Goal: Task Accomplishment & Management: Manage account settings

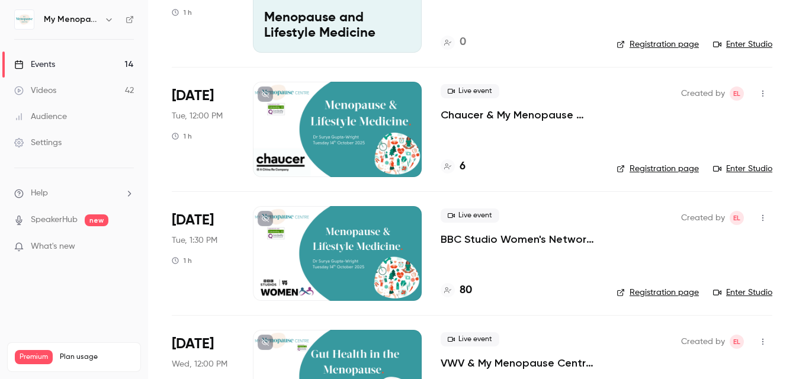
scroll to position [114, 0]
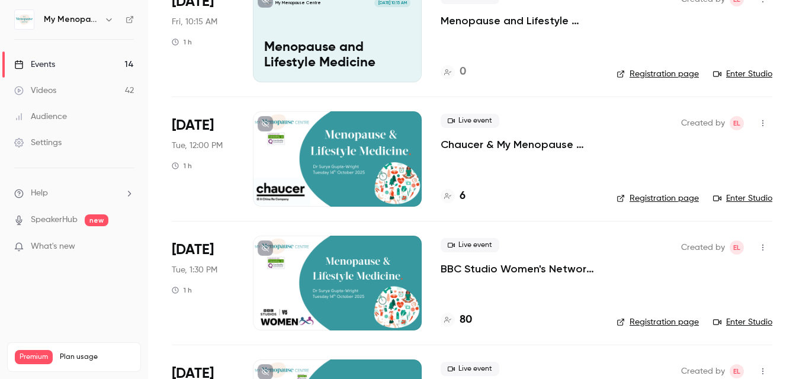
click at [765, 124] on icon "button" at bounding box center [762, 123] width 9 height 8
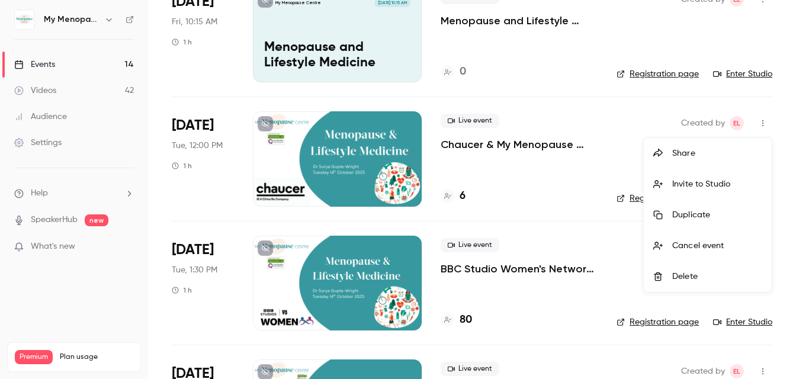
click at [693, 185] on div "Invite to Studio" at bounding box center [717, 184] width 90 height 12
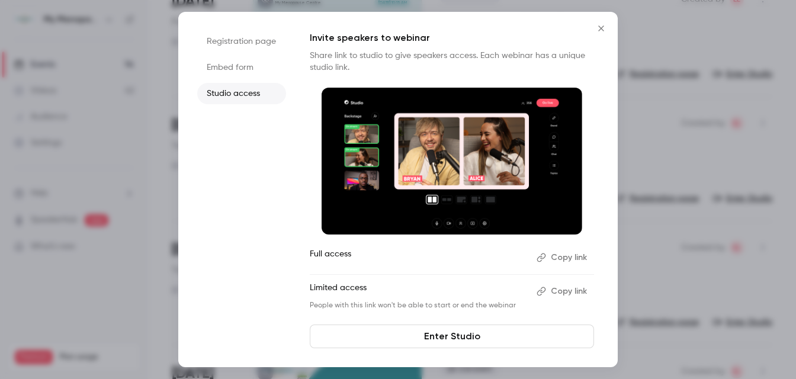
click at [571, 255] on button "Copy link" at bounding box center [563, 257] width 62 height 19
click at [601, 29] on icon "Close" at bounding box center [600, 27] width 5 height 5
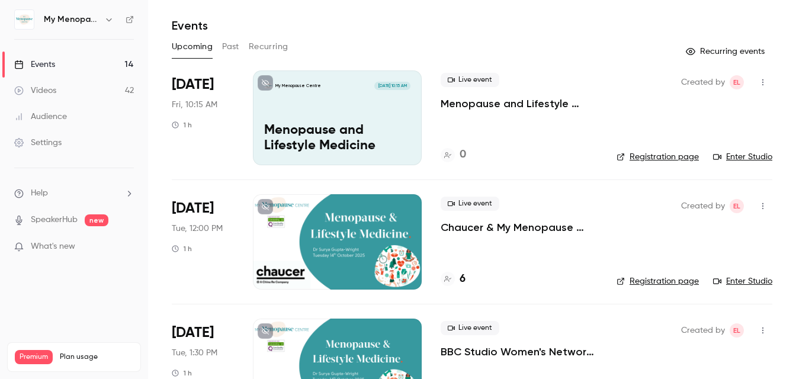
scroll to position [0, 0]
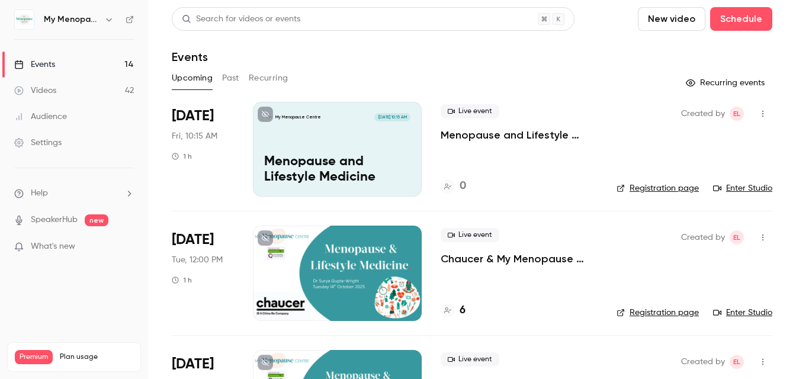
click at [332, 150] on div "My Menopause Centre Oct 10, 10:15 AM Menopause and Lifestyle Medicine" at bounding box center [337, 149] width 169 height 95
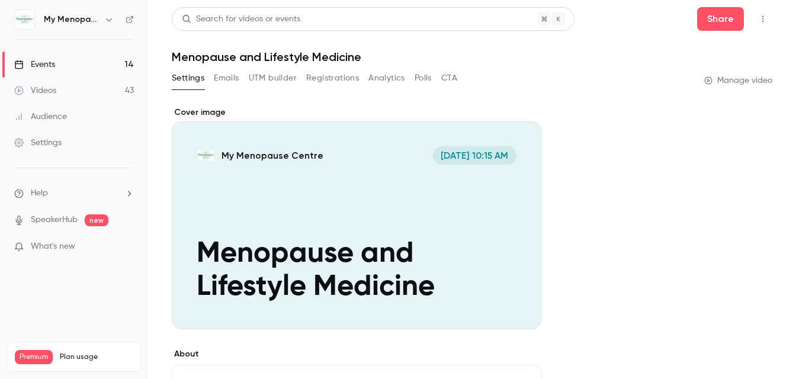
click at [230, 80] on button "Emails" at bounding box center [226, 78] width 25 height 19
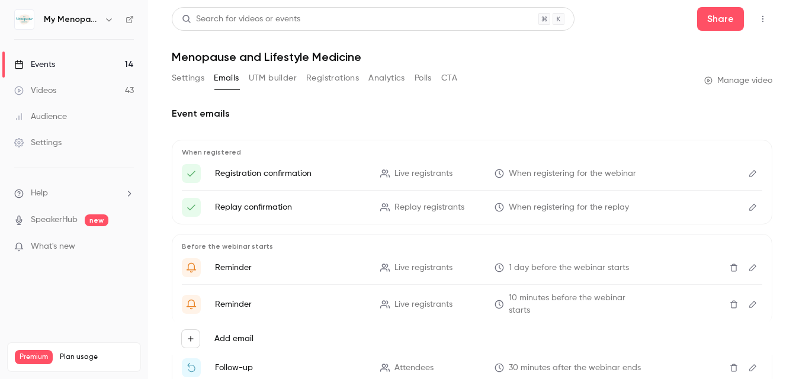
click at [188, 76] on button "Settings" at bounding box center [188, 78] width 33 height 19
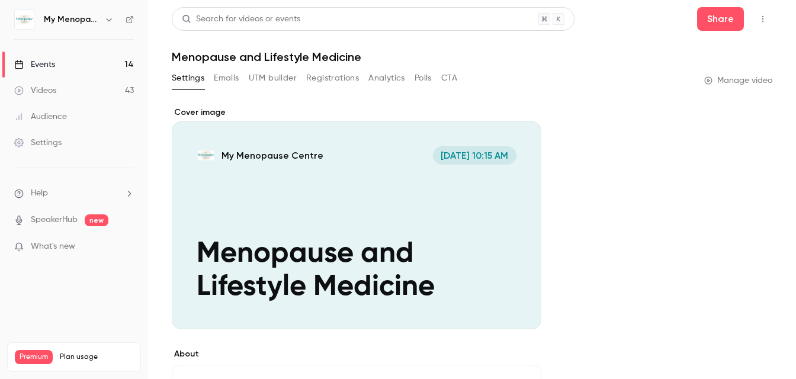
click at [33, 61] on div "Events" at bounding box center [34, 65] width 41 height 12
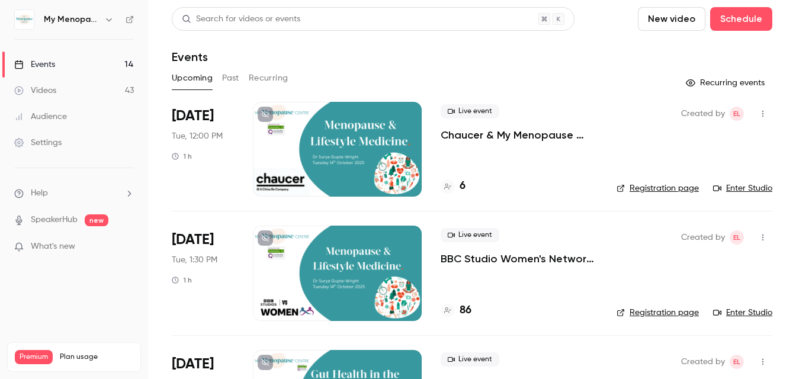
click at [227, 79] on button "Past" at bounding box center [230, 78] width 17 height 19
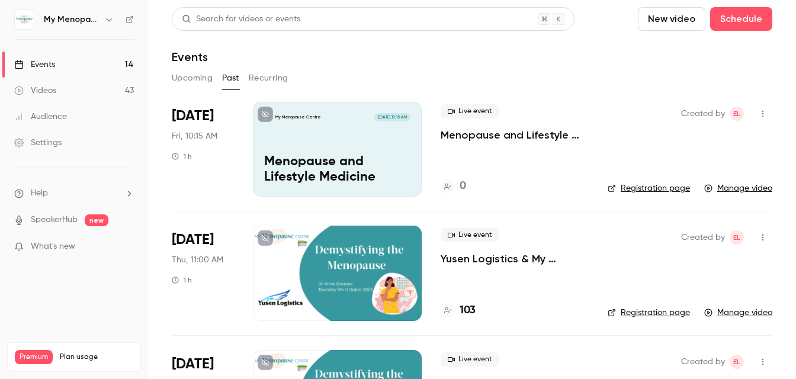
click at [347, 132] on div "My Menopause Centre [DATE] 10:15 AM Menopause and Lifestyle Medicine" at bounding box center [337, 149] width 169 height 95
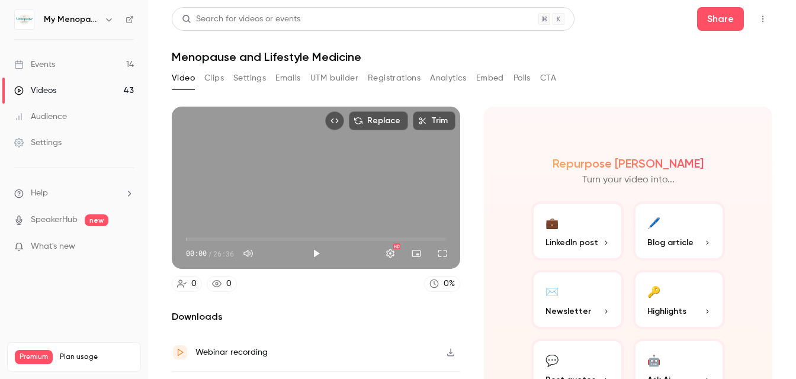
click at [761, 17] on icon "Top Bar Actions" at bounding box center [762, 19] width 9 height 8
click at [719, 17] on div at bounding box center [398, 189] width 796 height 379
click at [718, 17] on button "Share" at bounding box center [720, 19] width 47 height 24
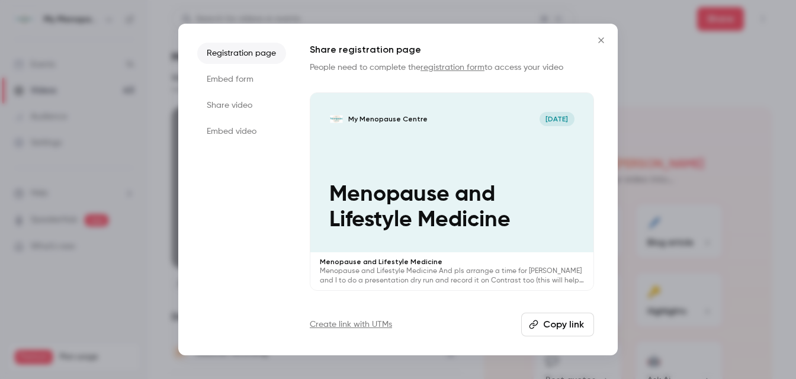
click at [222, 104] on li "Share video" at bounding box center [241, 105] width 89 height 21
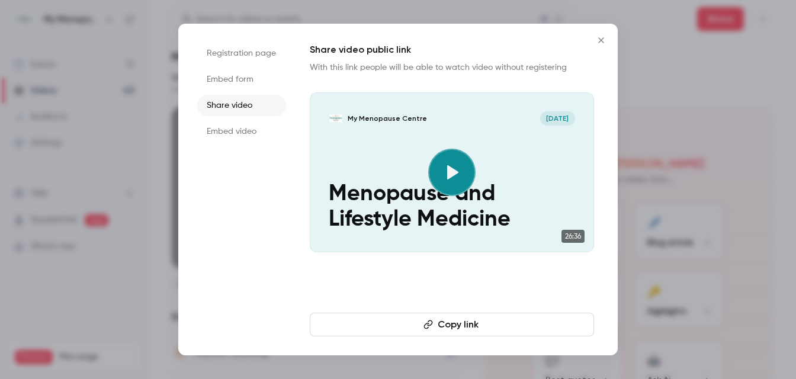
click at [451, 326] on button "Copy link" at bounding box center [452, 325] width 284 height 24
click at [601, 41] on icon "Close" at bounding box center [601, 40] width 14 height 9
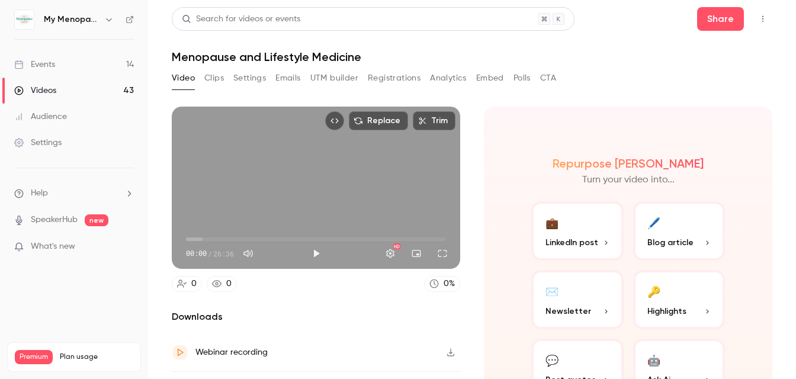
click at [43, 64] on div "Events" at bounding box center [34, 65] width 41 height 12
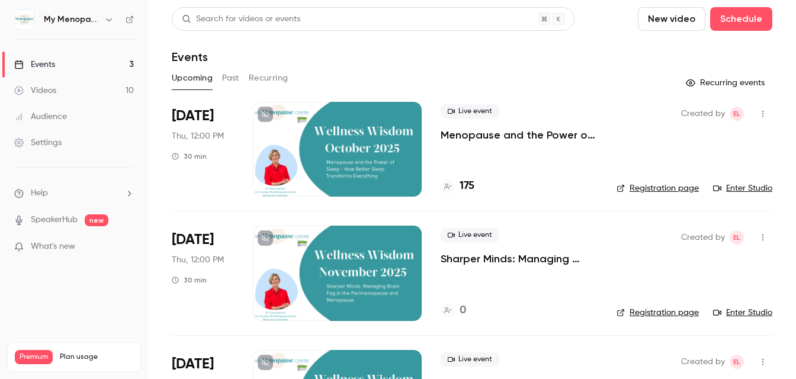
scroll to position [19, 0]
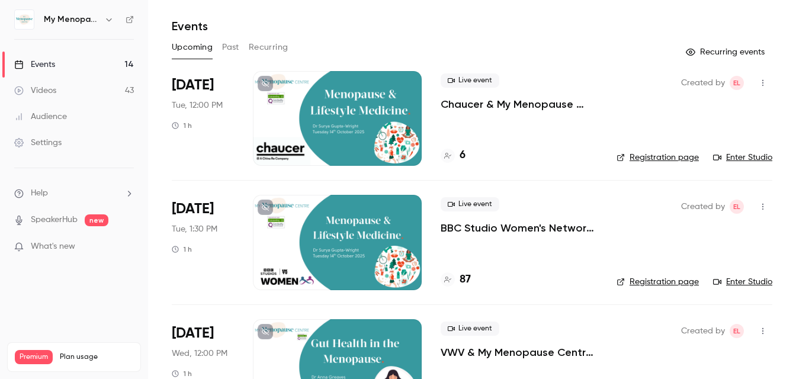
scroll to position [31, 0]
click at [226, 49] on button "Past" at bounding box center [230, 47] width 17 height 19
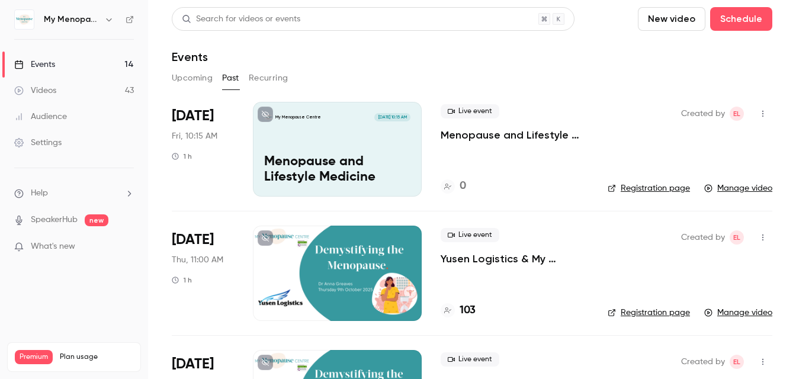
click at [762, 113] on icon "button" at bounding box center [762, 114] width 1 height 7
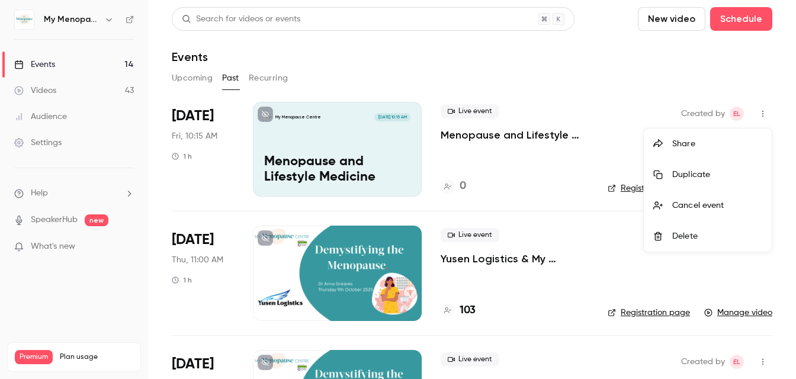
click at [336, 146] on div at bounding box center [398, 189] width 796 height 379
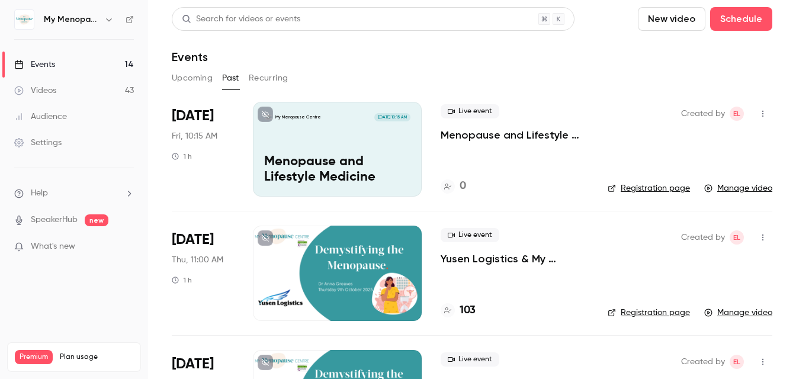
click at [336, 146] on div "My Menopause Centre Oct 10, 10:15 AM Menopause and Lifestyle Medicine" at bounding box center [337, 149] width 169 height 95
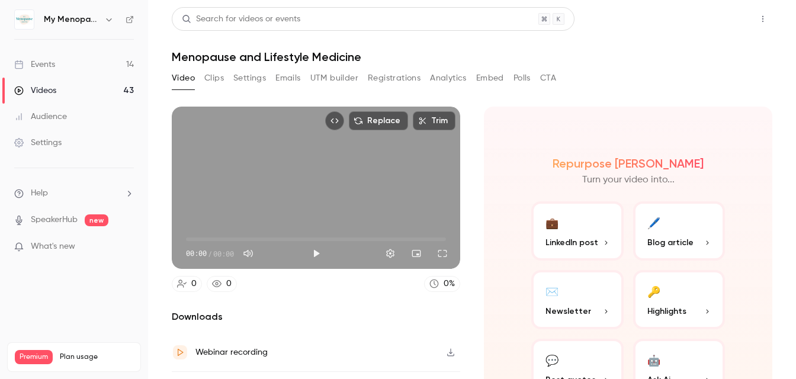
click at [722, 22] on button "Share" at bounding box center [720, 19] width 47 height 24
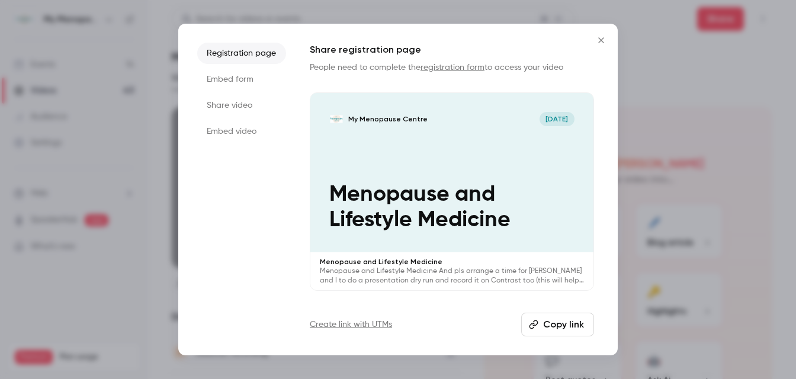
click at [230, 106] on li "Share video" at bounding box center [241, 105] width 89 height 21
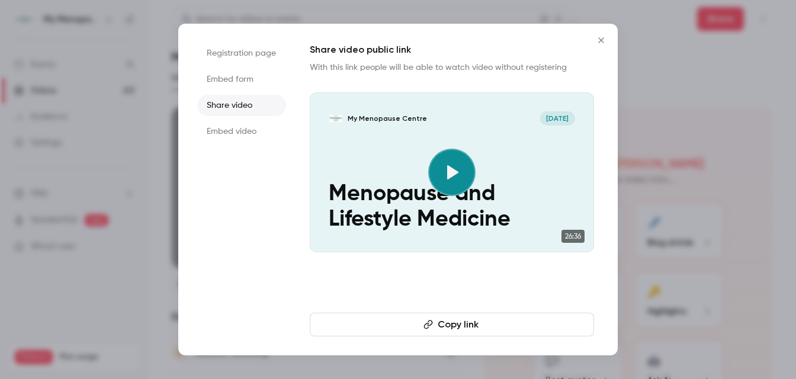
click at [477, 325] on button "Copy link" at bounding box center [452, 325] width 284 height 24
click at [603, 37] on icon "Close" at bounding box center [600, 39] width 5 height 5
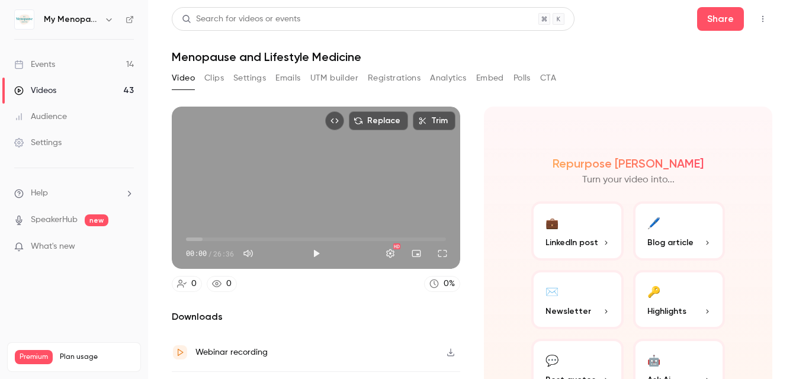
click at [40, 65] on div "Events" at bounding box center [34, 65] width 41 height 12
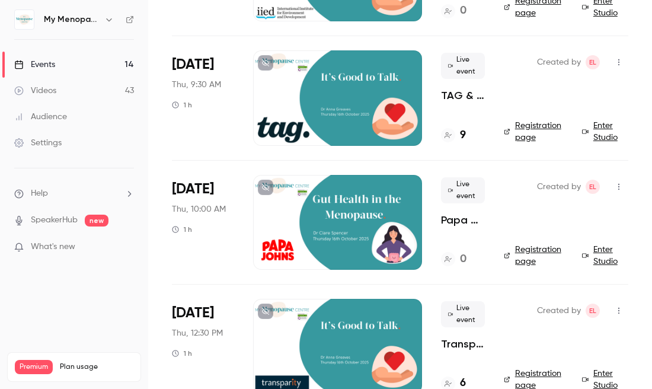
scroll to position [556, 0]
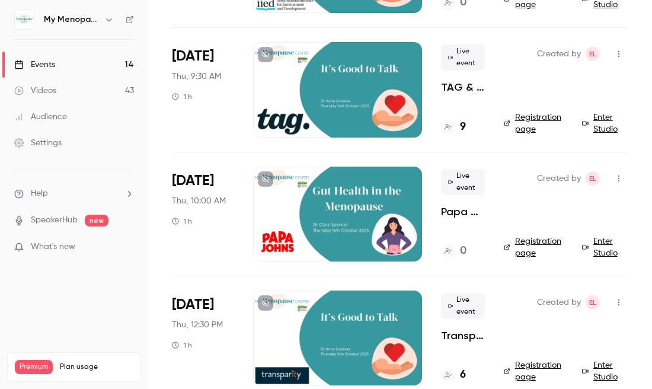
click at [339, 86] on div at bounding box center [337, 89] width 169 height 95
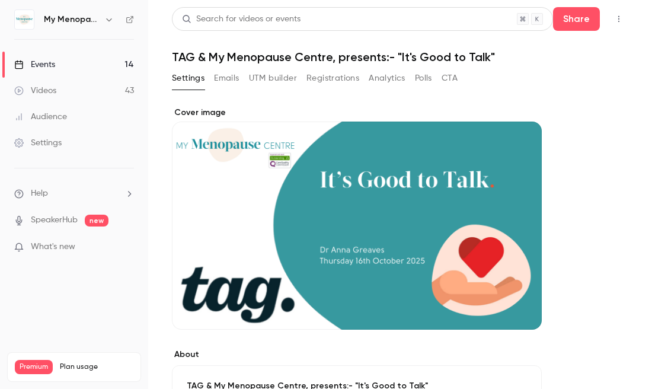
click at [616, 17] on icon "button" at bounding box center [618, 19] width 9 height 8
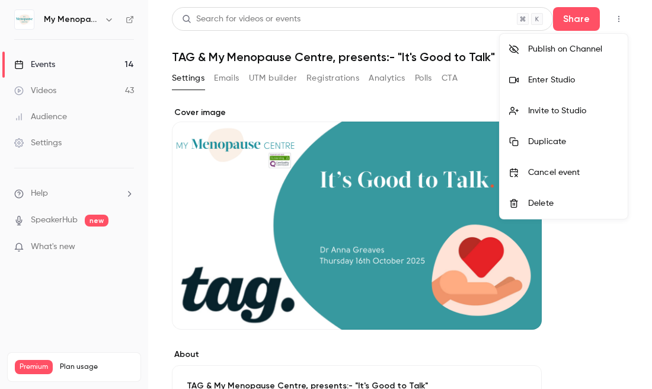
click at [546, 79] on div "Enter Studio" at bounding box center [573, 80] width 90 height 12
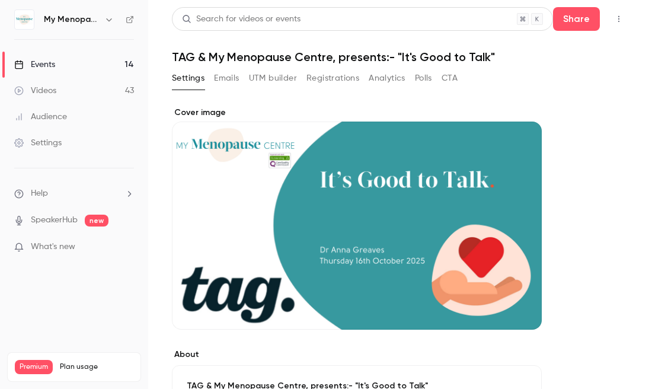
click at [616, 18] on icon "button" at bounding box center [618, 19] width 9 height 8
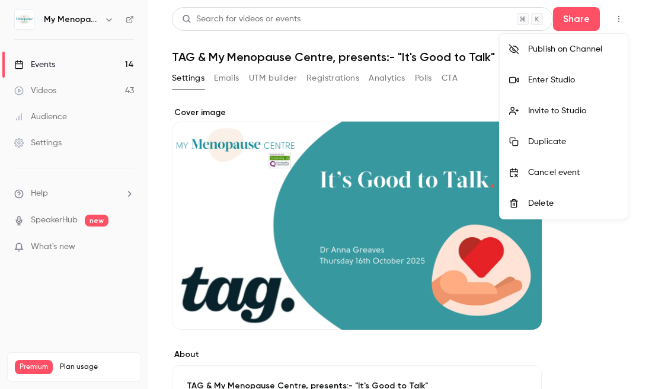
click at [553, 104] on li "Invite to Studio" at bounding box center [563, 110] width 128 height 31
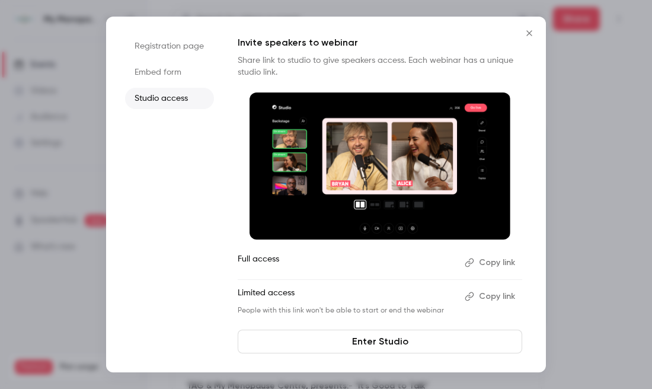
click at [489, 263] on button "Copy link" at bounding box center [491, 262] width 62 height 19
click at [528, 31] on icon "Close" at bounding box center [529, 32] width 14 height 9
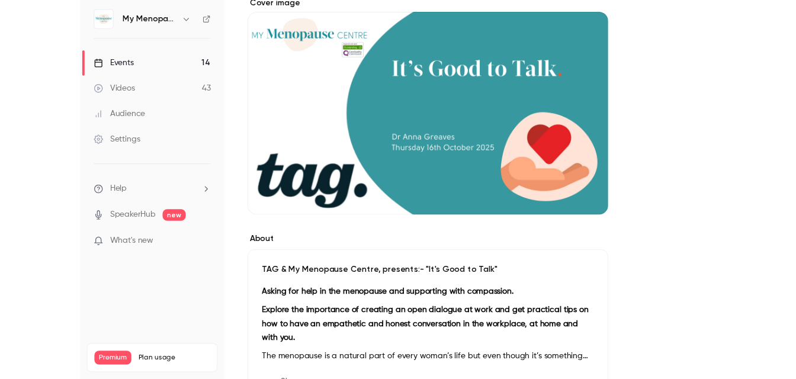
scroll to position [110, 0]
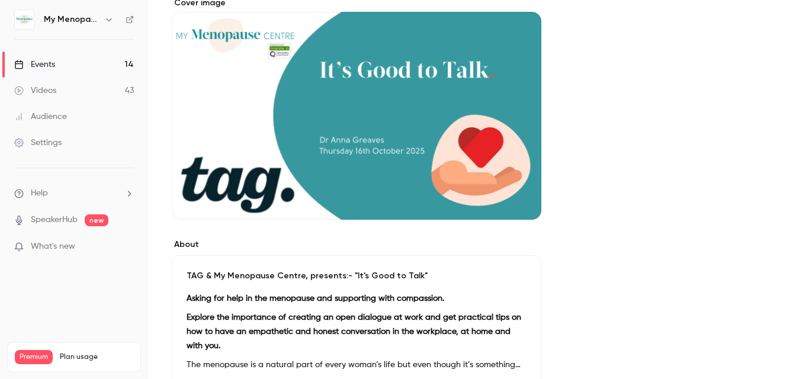
click at [47, 66] on div "Events" at bounding box center [34, 65] width 41 height 12
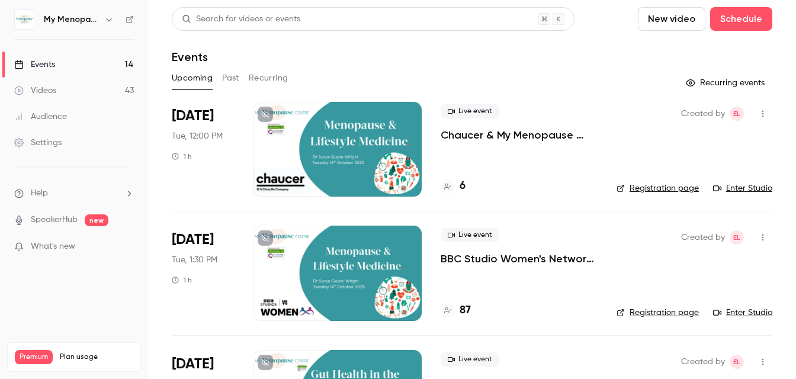
click at [42, 64] on div "Events" at bounding box center [34, 65] width 41 height 12
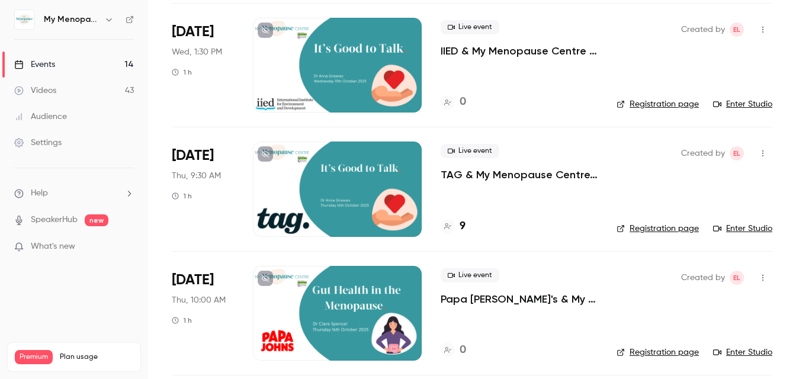
scroll to position [458, 0]
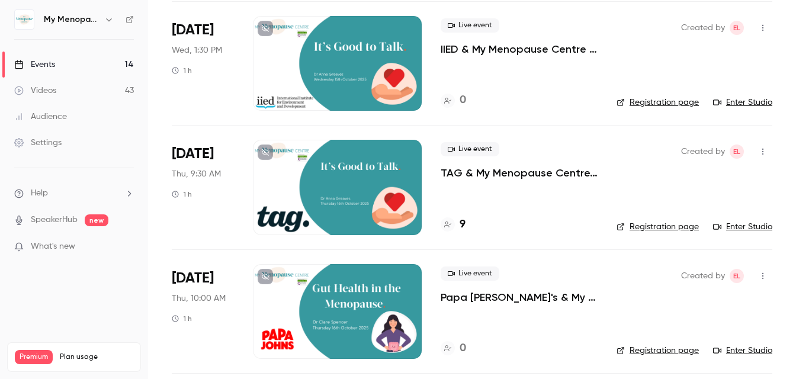
click at [339, 183] on div at bounding box center [337, 187] width 169 height 95
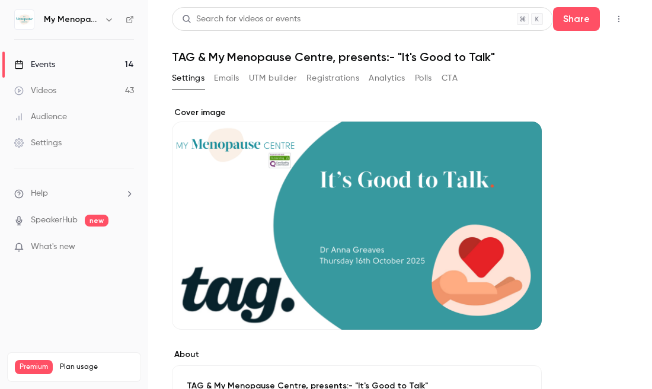
click at [617, 16] on icon "button" at bounding box center [618, 19] width 9 height 8
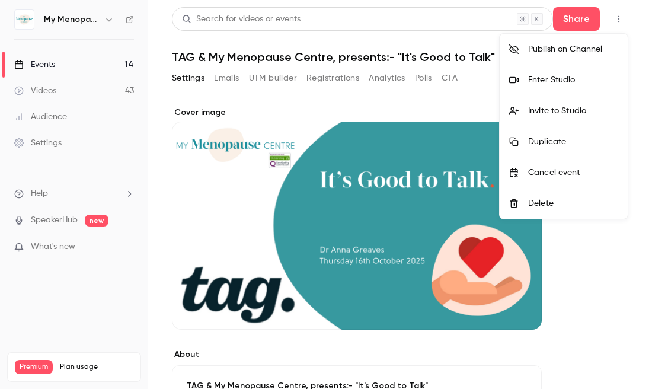
click at [551, 80] on div "Enter Studio" at bounding box center [573, 80] width 90 height 12
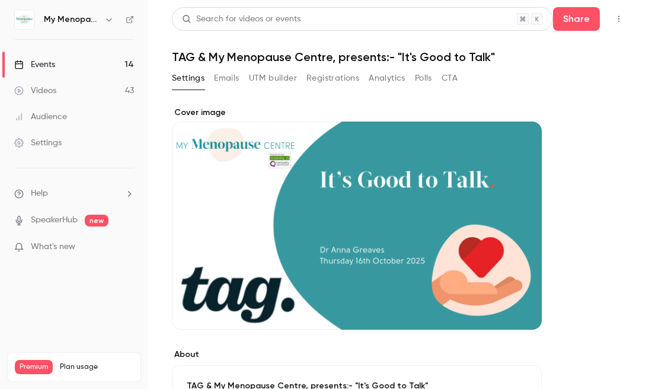
click at [229, 81] on button "Emails" at bounding box center [226, 78] width 25 height 19
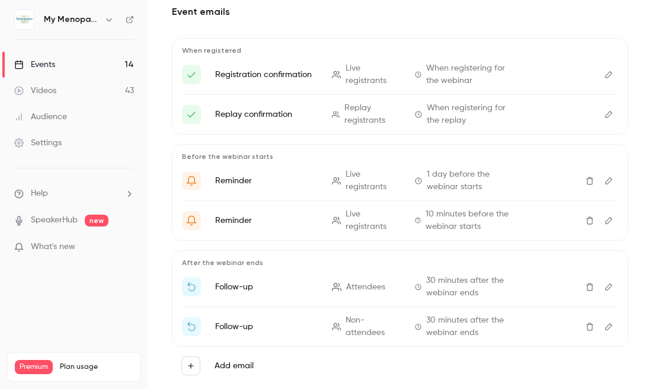
scroll to position [129, 0]
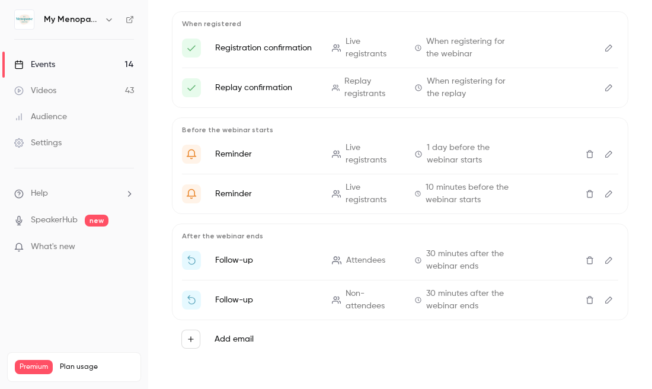
click at [610, 259] on icon "Edit" at bounding box center [608, 260] width 9 height 8
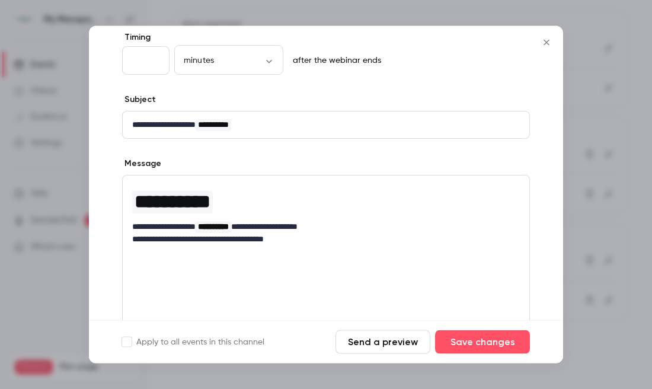
scroll to position [84, 0]
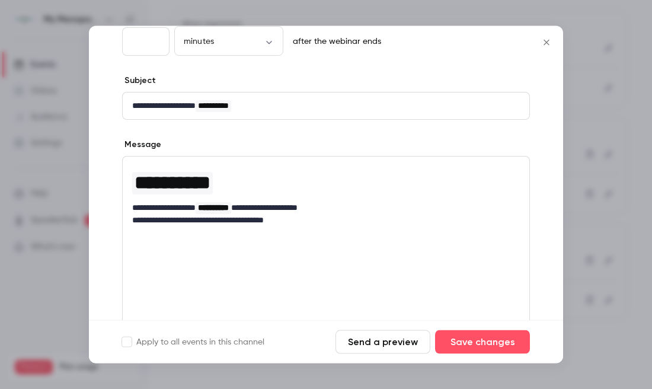
click at [133, 209] on p "**********" at bounding box center [325, 208] width 387 height 12
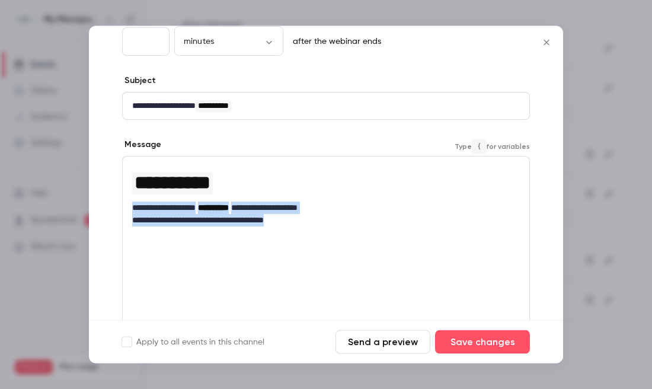
drag, startPoint x: 133, startPoint y: 209, endPoint x: 337, endPoint y: 274, distance: 214.0
click at [337, 274] on div "**********" at bounding box center [326, 245] width 408 height 178
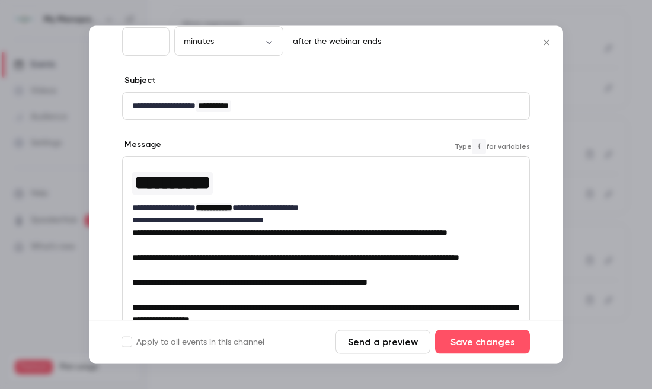
scroll to position [0, 0]
drag, startPoint x: 321, startPoint y: 219, endPoint x: 124, endPoint y: 218, distance: 196.7
click at [177, 264] on p "**********" at bounding box center [325, 258] width 387 height 12
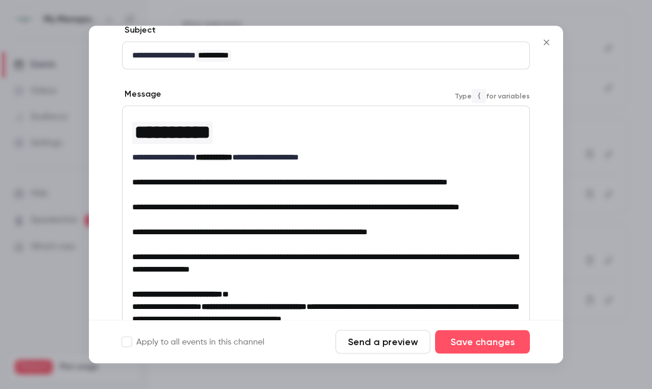
scroll to position [139, 0]
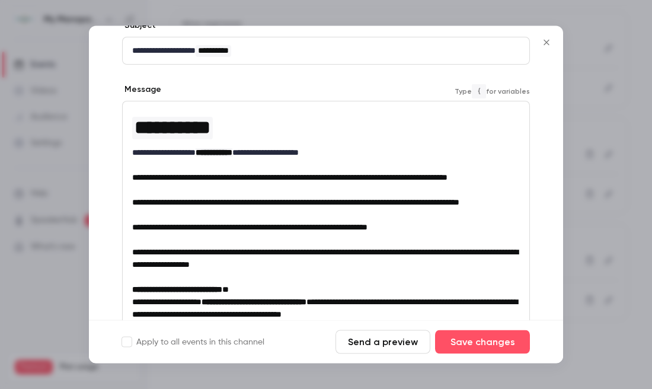
click at [225, 209] on p "**********" at bounding box center [325, 203] width 387 height 12
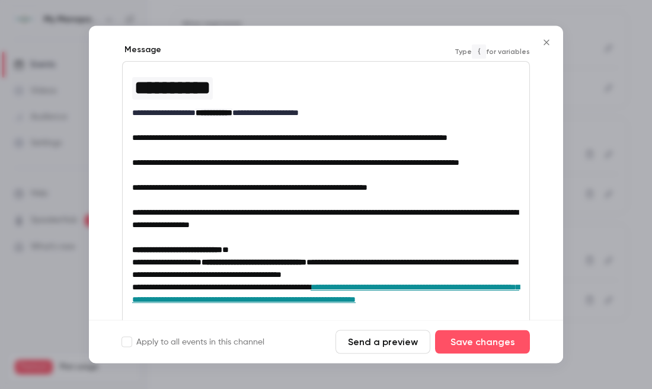
scroll to position [183, 0]
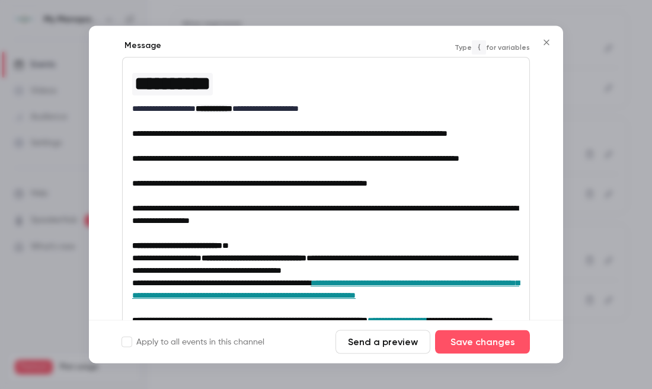
drag, startPoint x: 169, startPoint y: 152, endPoint x: 114, endPoint y: 133, distance: 58.5
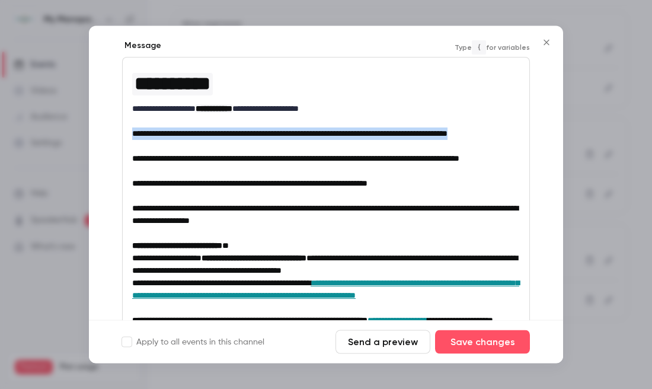
drag, startPoint x: 168, startPoint y: 150, endPoint x: 120, endPoint y: 134, distance: 50.8
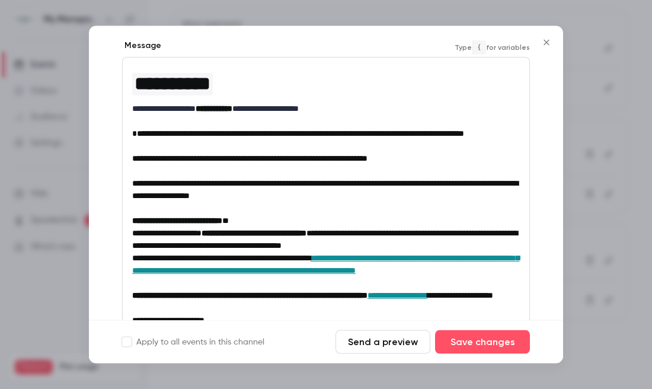
click at [256, 140] on p "**********" at bounding box center [325, 134] width 387 height 12
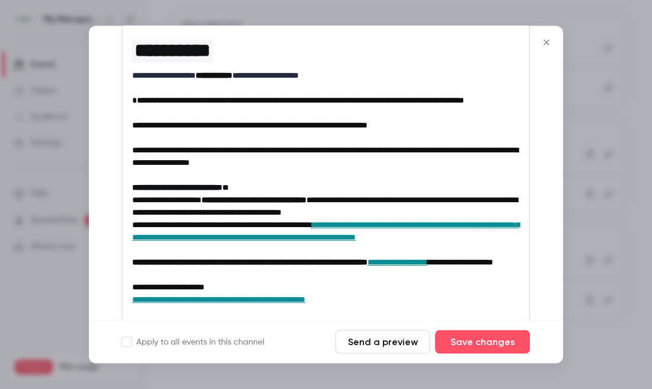
scroll to position [220, 0]
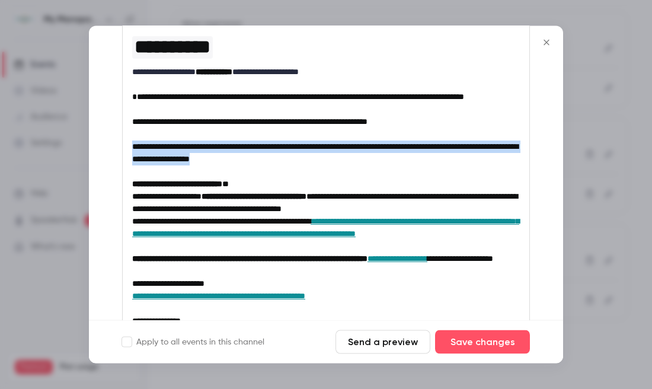
drag, startPoint x: 386, startPoint y: 175, endPoint x: 116, endPoint y: 153, distance: 271.6
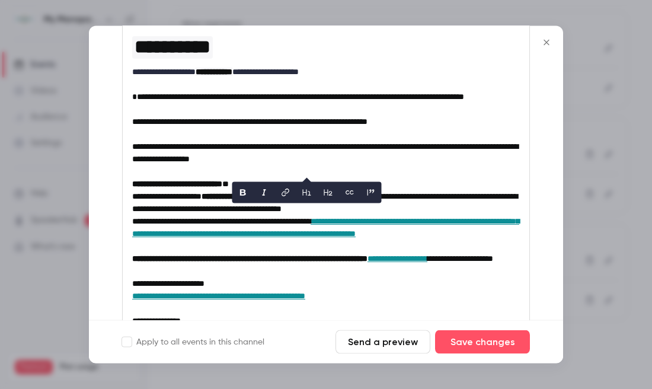
click at [248, 104] on p "**********" at bounding box center [325, 97] width 387 height 12
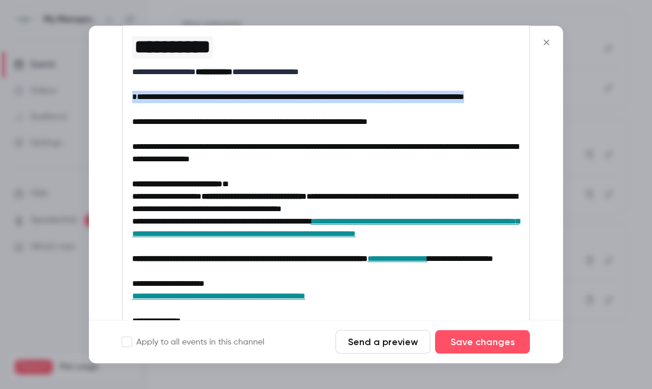
drag, startPoint x: 225, startPoint y: 112, endPoint x: 121, endPoint y: 100, distance: 103.8
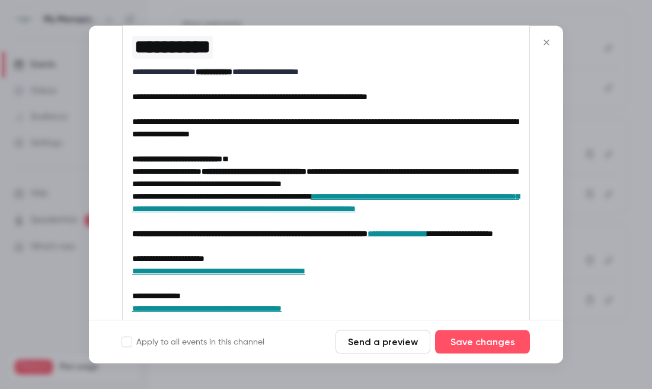
click at [393, 139] on p "**********" at bounding box center [325, 128] width 387 height 25
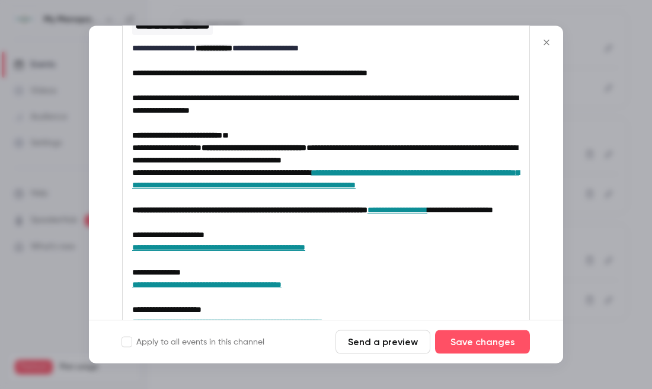
scroll to position [241, 0]
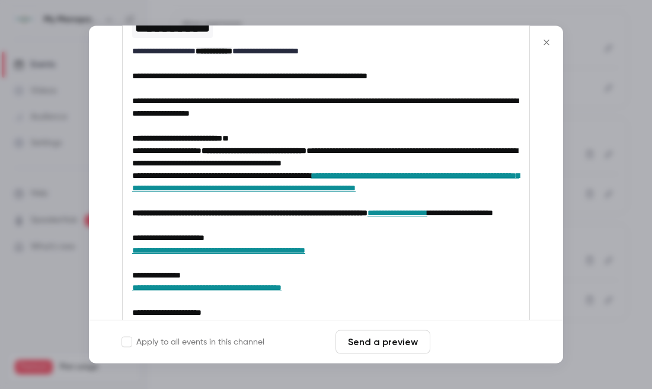
click at [474, 340] on button "Save changes" at bounding box center [482, 342] width 95 height 24
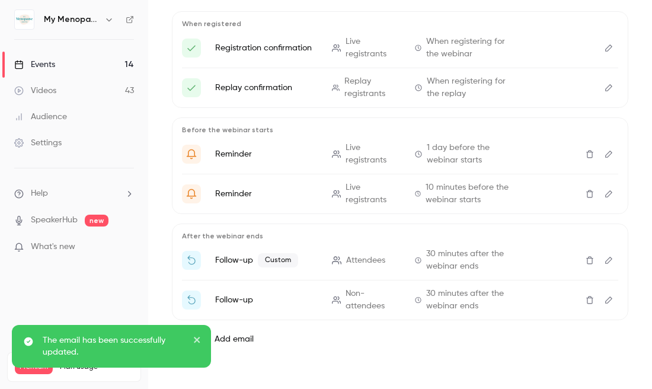
click at [607, 299] on icon "Edit" at bounding box center [608, 300] width 9 height 8
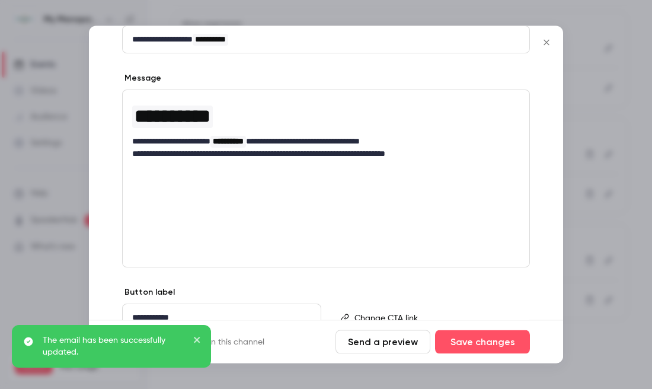
scroll to position [152, 0]
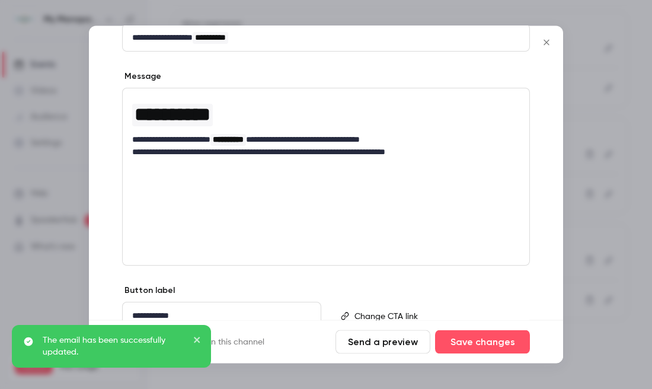
click at [203, 183] on div "**********" at bounding box center [326, 177] width 408 height 178
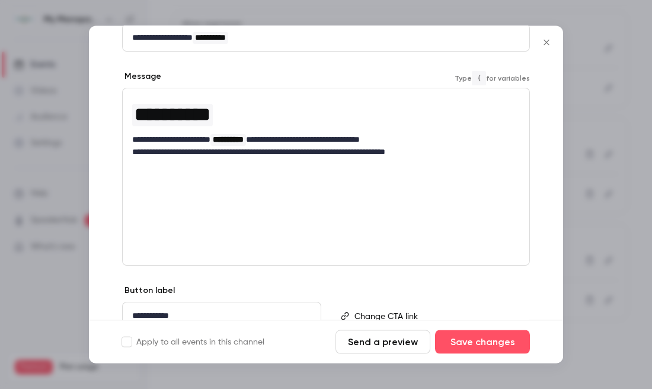
click at [132, 138] on div "**********" at bounding box center [326, 127] width 406 height 77
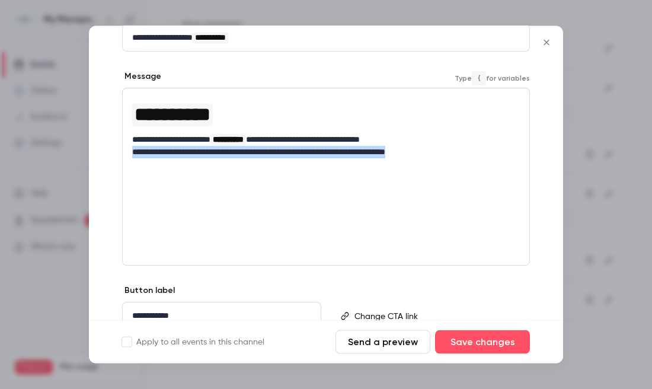
drag, startPoint x: 132, startPoint y: 152, endPoint x: 423, endPoint y: 228, distance: 301.3
click at [423, 228] on div "**********" at bounding box center [326, 177] width 408 height 178
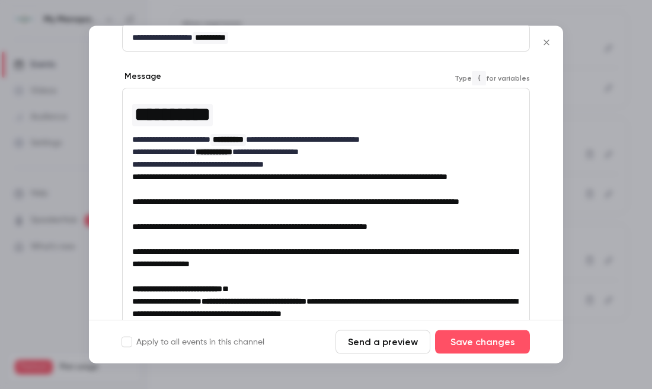
scroll to position [0, 0]
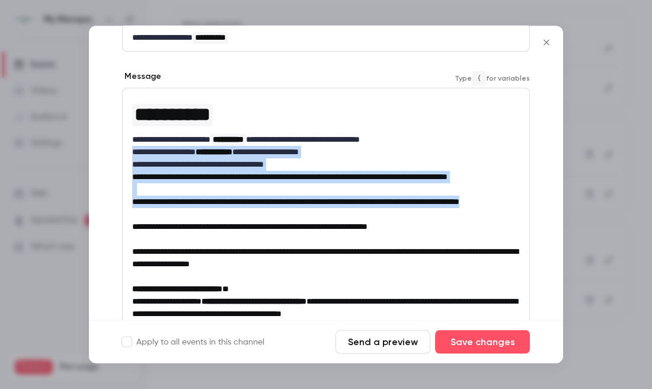
drag, startPoint x: 217, startPoint y: 231, endPoint x: 123, endPoint y: 154, distance: 121.7
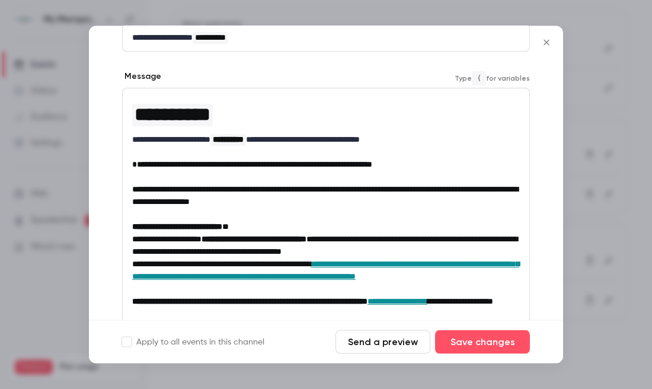
click at [287, 189] on span "**********" at bounding box center [325, 195] width 386 height 21
drag, startPoint x: 287, startPoint y: 189, endPoint x: 129, endPoint y: 185, distance: 158.2
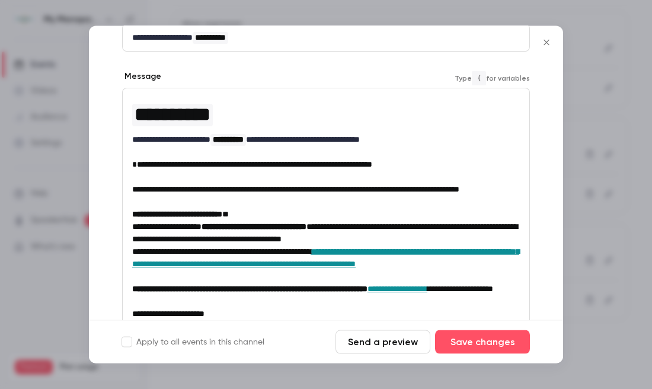
click at [253, 196] on p "**********" at bounding box center [325, 190] width 387 height 12
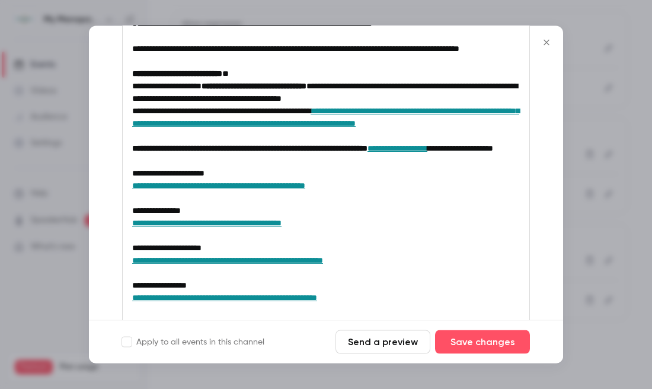
scroll to position [310, 0]
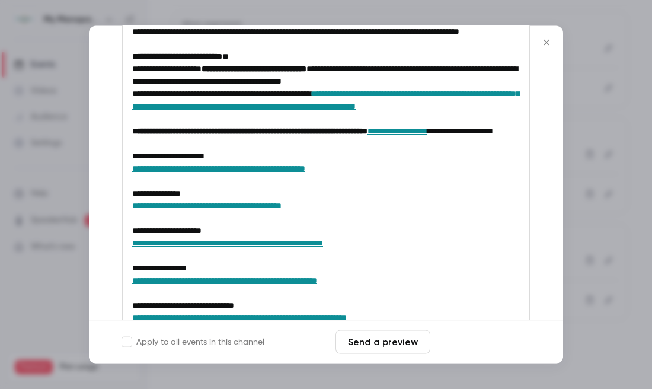
click at [474, 344] on button "Save changes" at bounding box center [482, 342] width 95 height 24
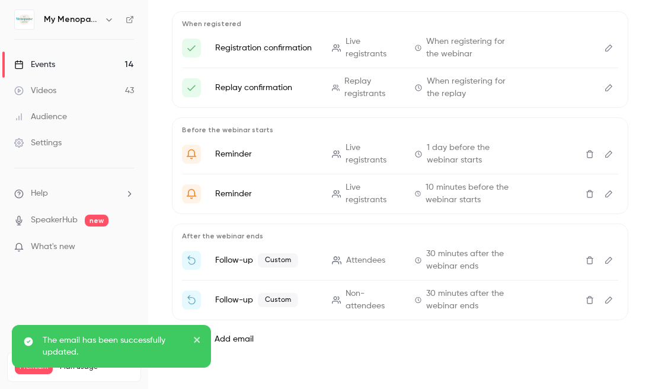
click at [44, 62] on div "Events" at bounding box center [34, 65] width 41 height 12
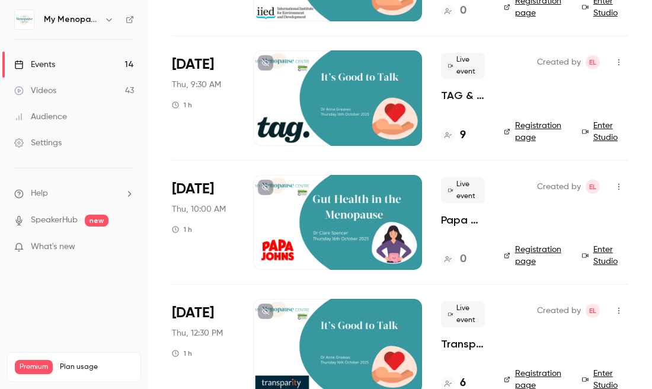
scroll to position [548, 0]
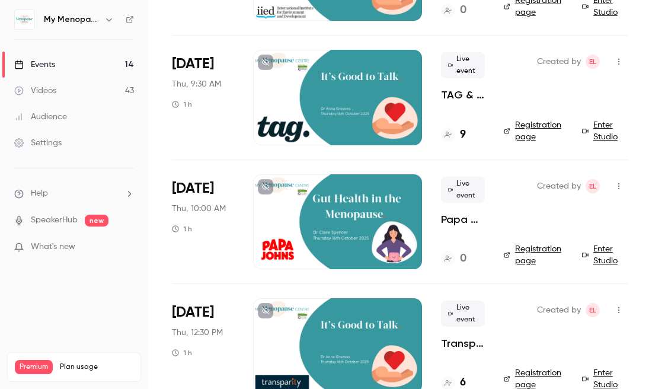
click at [342, 209] on div at bounding box center [337, 221] width 169 height 95
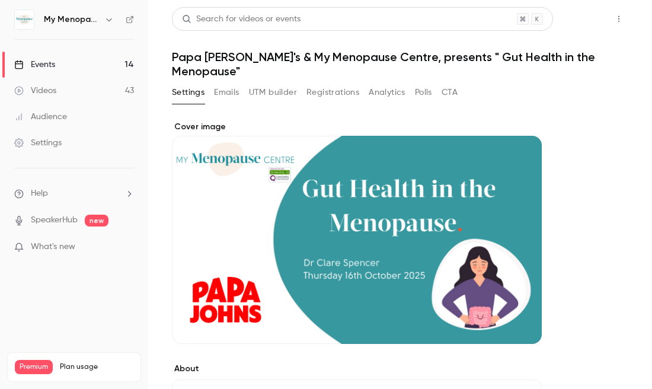
click at [581, 20] on button "Share" at bounding box center [576, 19] width 47 height 24
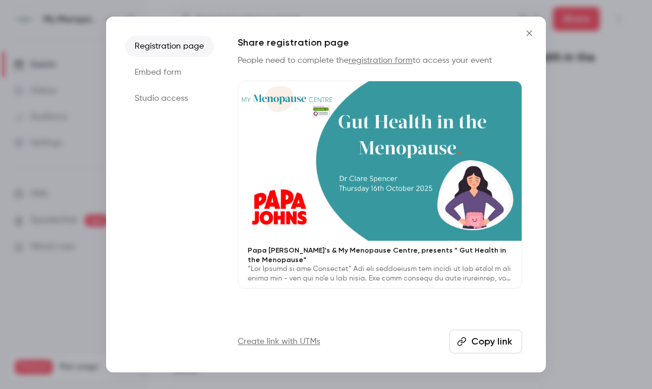
click at [475, 339] on button "Copy link" at bounding box center [485, 341] width 73 height 24
click at [526, 33] on icon "Close" at bounding box center [529, 32] width 14 height 9
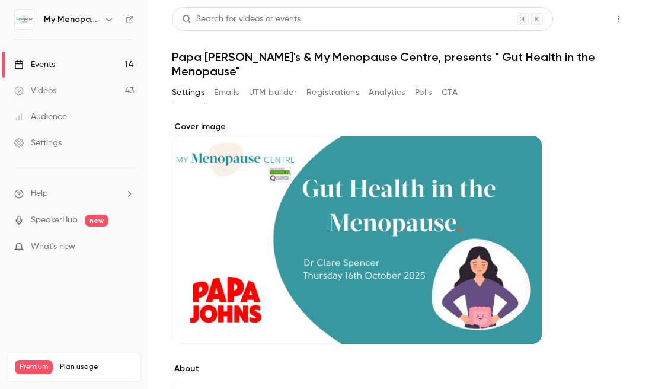
click at [573, 20] on button "Share" at bounding box center [576, 19] width 47 height 24
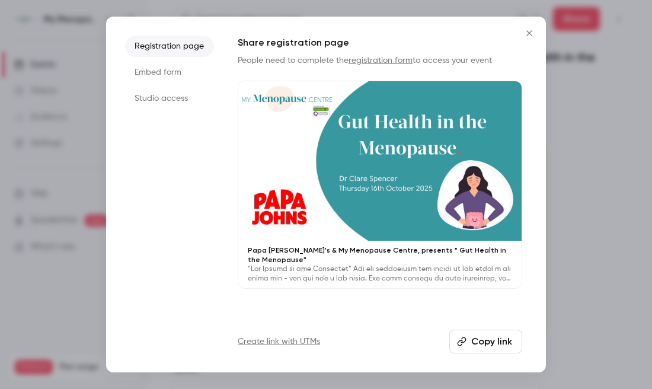
click at [171, 44] on li "Registration page" at bounding box center [169, 46] width 89 height 21
click at [479, 341] on button "Copy link" at bounding box center [485, 341] width 73 height 24
click at [529, 31] on icon "Close" at bounding box center [529, 32] width 14 height 9
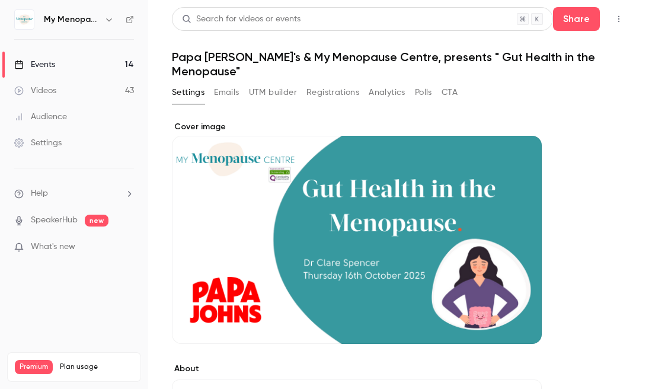
click at [59, 63] on link "Events 14" at bounding box center [74, 65] width 148 height 26
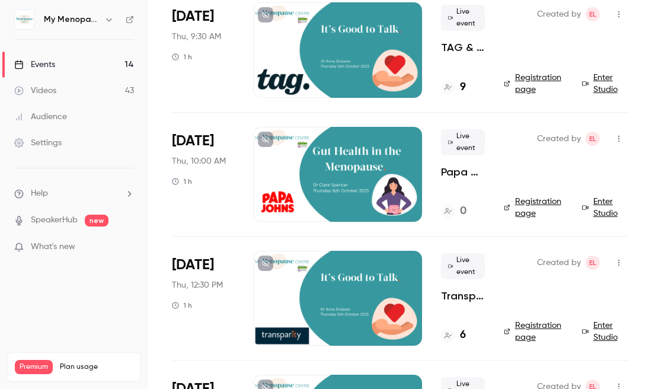
scroll to position [597, 0]
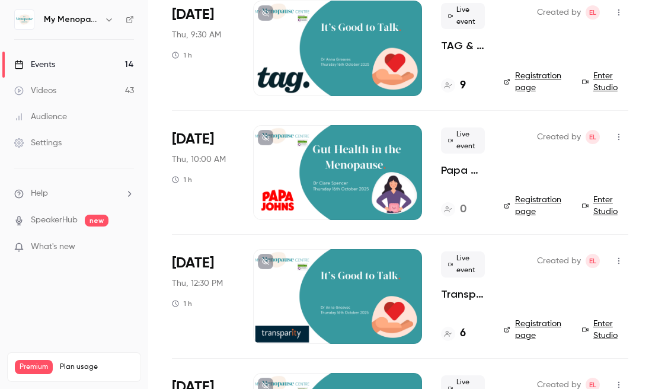
click at [618, 136] on icon "button" at bounding box center [618, 136] width 1 height 7
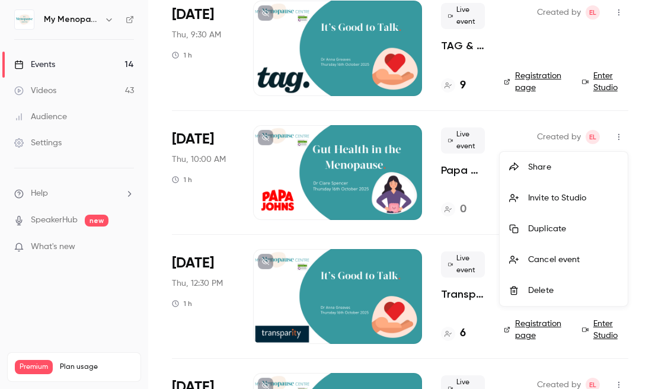
click at [552, 196] on div "Invite to Studio" at bounding box center [573, 198] width 90 height 12
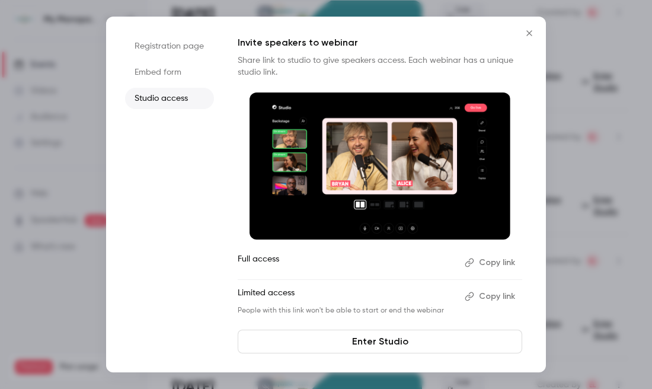
click at [486, 264] on button "Copy link" at bounding box center [491, 262] width 62 height 19
click at [528, 33] on icon "Close" at bounding box center [528, 32] width 5 height 5
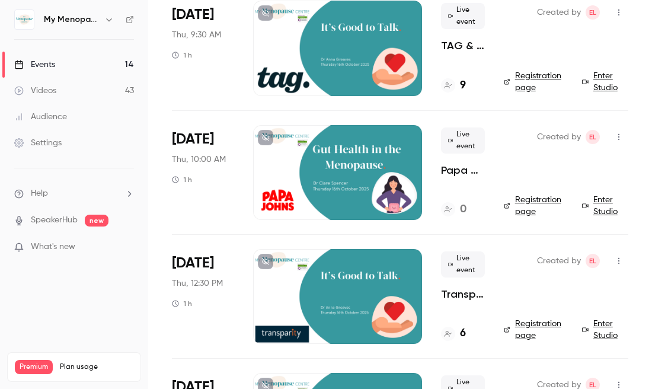
click at [355, 186] on div at bounding box center [337, 172] width 169 height 95
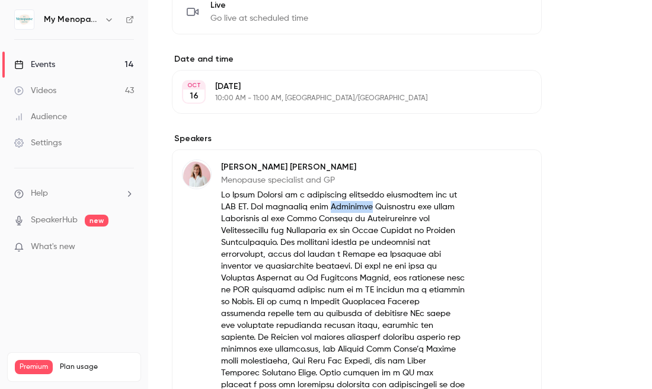
click at [355, 189] on p at bounding box center [342, 337] width 243 height 296
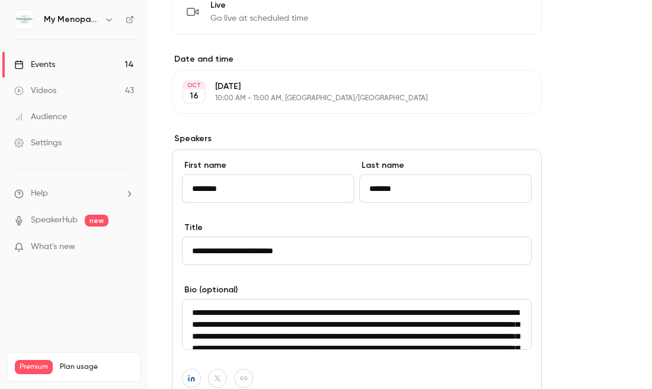
click at [327, 91] on div "About Papa John's & My Menopause Centre, presents " Gut Health in the Menopause…" at bounding box center [357, 174] width 370 height 818
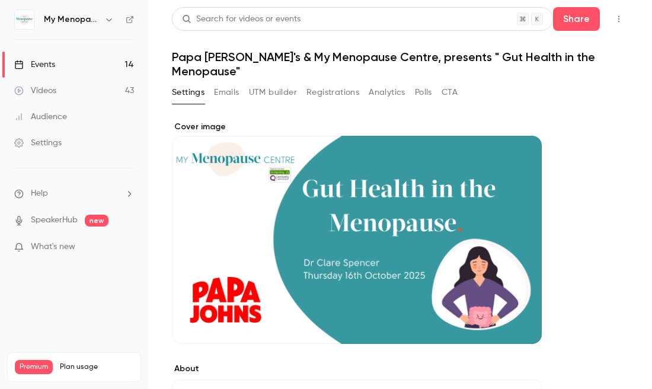
click at [618, 19] on icon "button" at bounding box center [618, 19] width 1 height 7
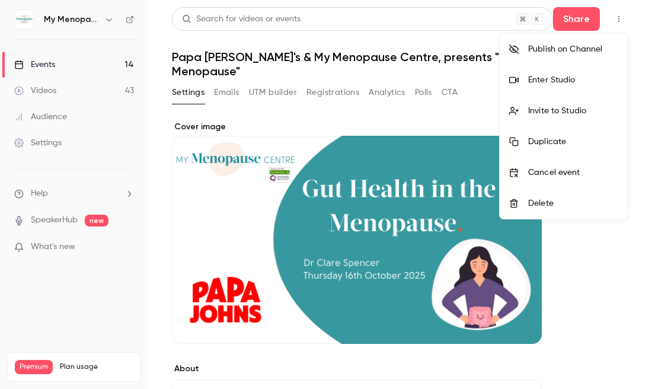
click at [553, 77] on div "Enter Studio" at bounding box center [573, 80] width 90 height 12
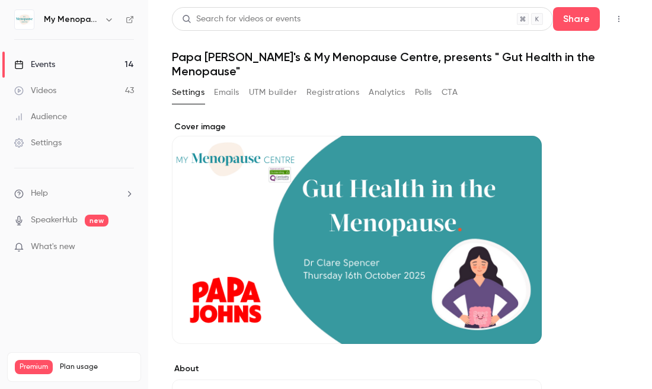
click at [228, 83] on button "Emails" at bounding box center [226, 92] width 25 height 19
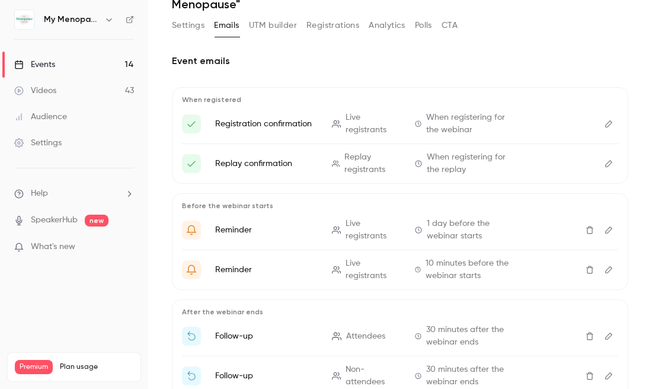
scroll to position [129, 0]
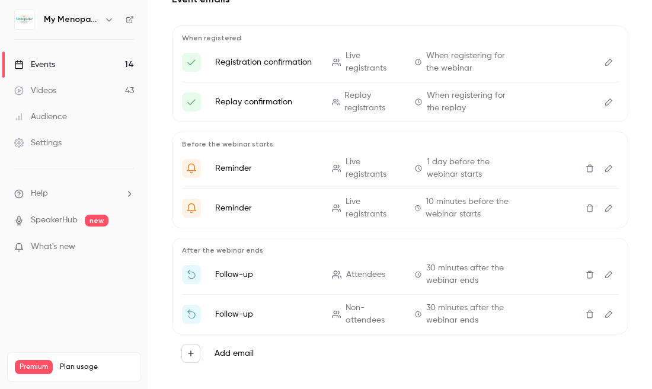
click at [608, 270] on icon "Edit" at bounding box center [608, 274] width 9 height 8
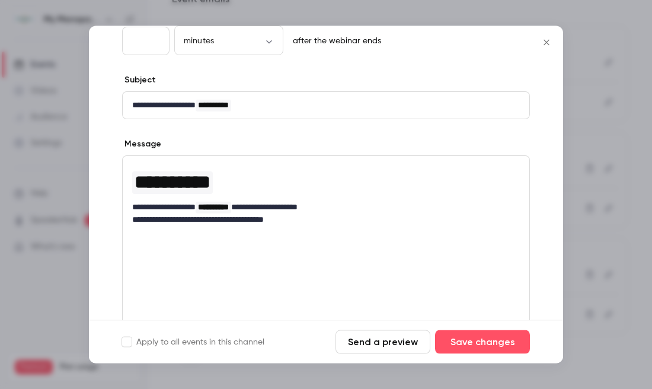
scroll to position [85, 0]
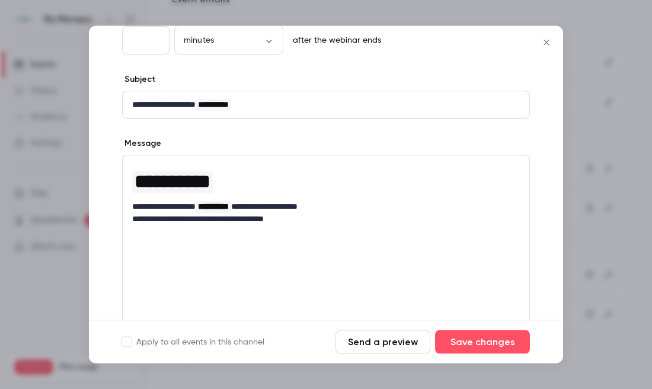
click at [297, 214] on p "**********" at bounding box center [325, 219] width 387 height 12
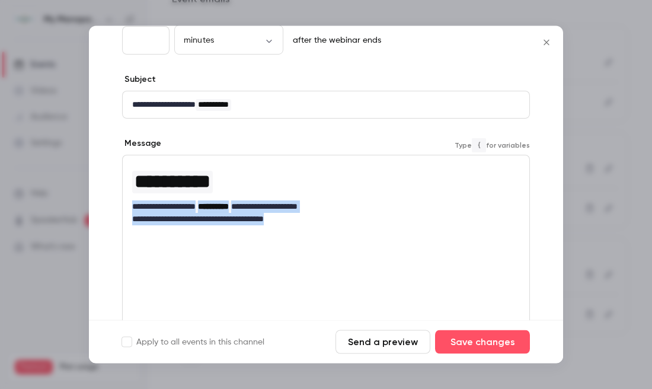
drag, startPoint x: 307, startPoint y: 219, endPoint x: 116, endPoint y: 208, distance: 191.7
click at [116, 208] on div "**********" at bounding box center [326, 226] width 474 height 428
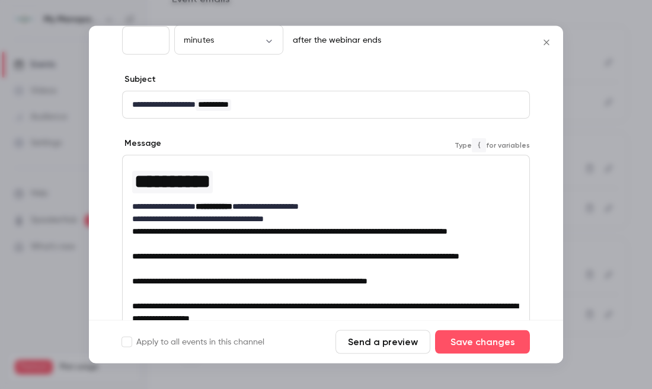
scroll to position [0, 0]
click at [313, 219] on p "**********" at bounding box center [325, 219] width 387 height 12
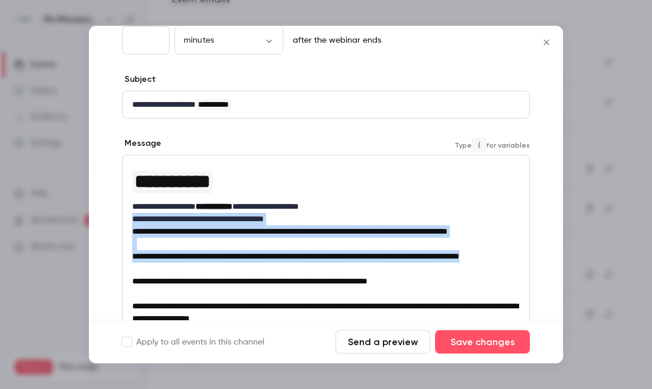
drag, startPoint x: 217, startPoint y: 284, endPoint x: 125, endPoint y: 225, distance: 109.8
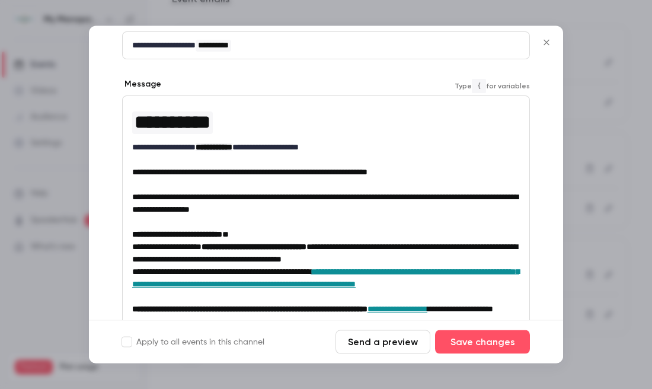
scroll to position [145, 0]
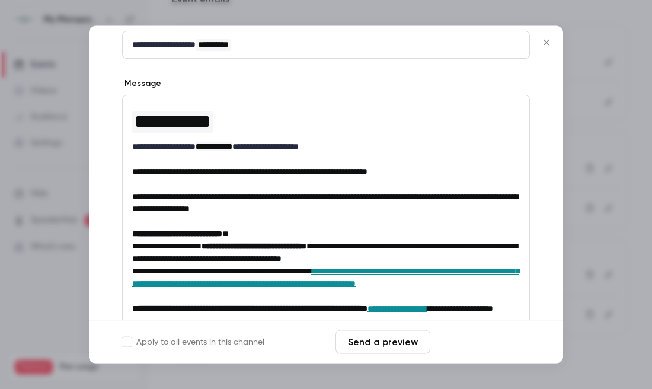
click at [482, 343] on button "Save changes" at bounding box center [482, 342] width 95 height 24
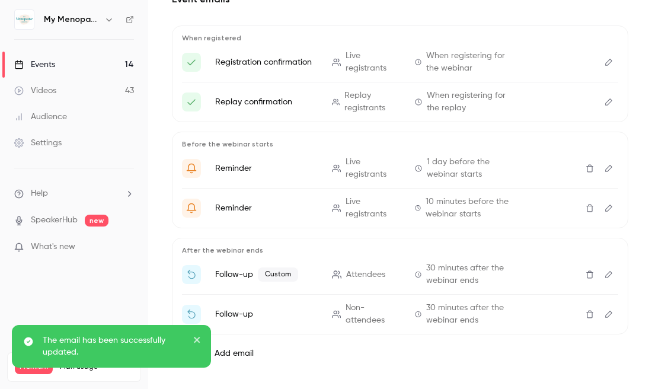
click at [609, 310] on icon "Edit" at bounding box center [608, 314] width 9 height 8
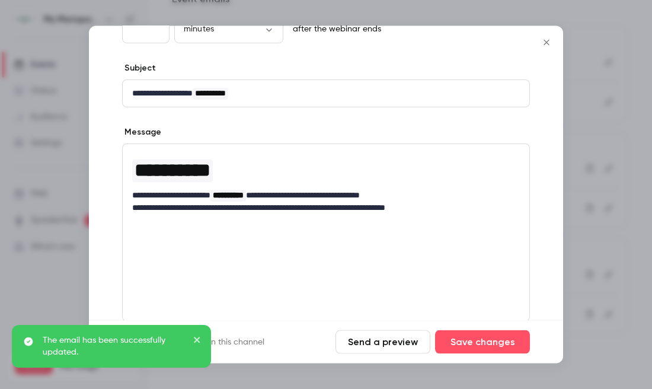
scroll to position [105, 0]
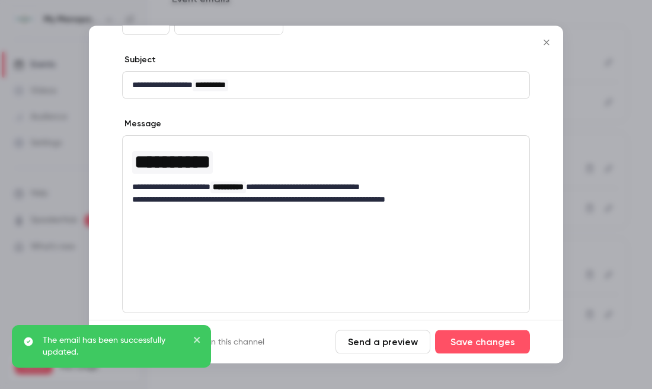
click at [210, 256] on div "**********" at bounding box center [326, 225] width 408 height 178
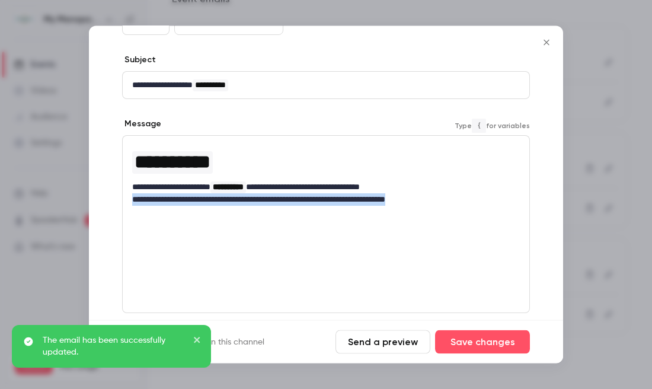
drag, startPoint x: 448, startPoint y: 196, endPoint x: 111, endPoint y: 197, distance: 337.1
click at [111, 197] on div "**********" at bounding box center [326, 206] width 474 height 428
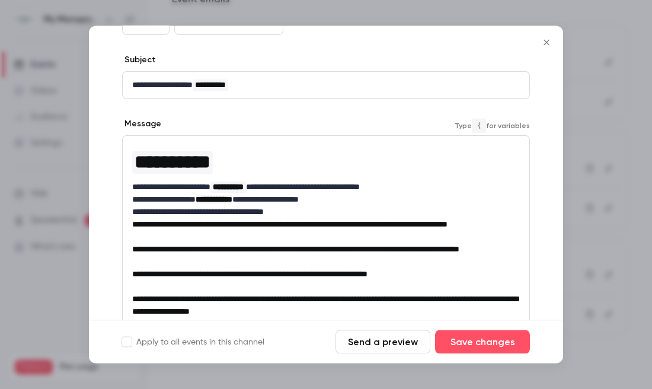
scroll to position [0, 0]
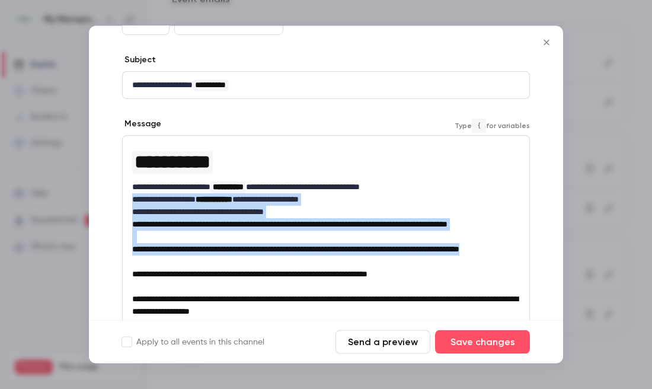
drag, startPoint x: 219, startPoint y: 274, endPoint x: 123, endPoint y: 201, distance: 120.9
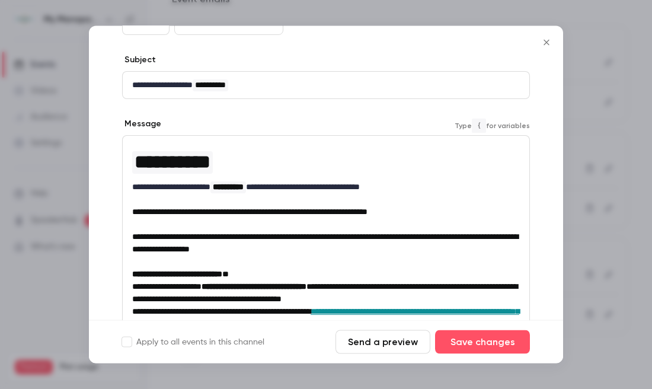
click at [252, 223] on p "editor" at bounding box center [325, 225] width 387 height 12
drag, startPoint x: 287, startPoint y: 236, endPoint x: 127, endPoint y: 235, distance: 160.6
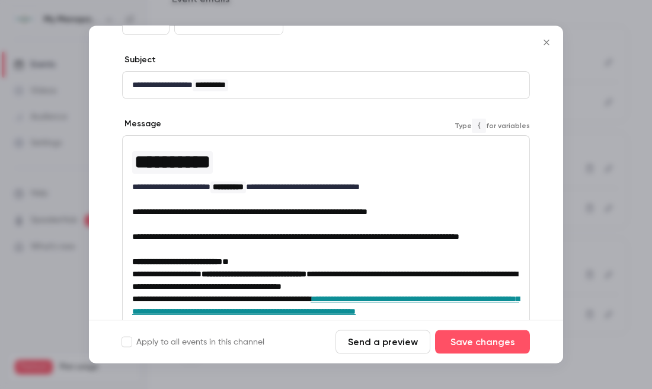
click at [268, 243] on p "**********" at bounding box center [325, 237] width 387 height 12
click at [469, 341] on button "Save changes" at bounding box center [482, 342] width 95 height 24
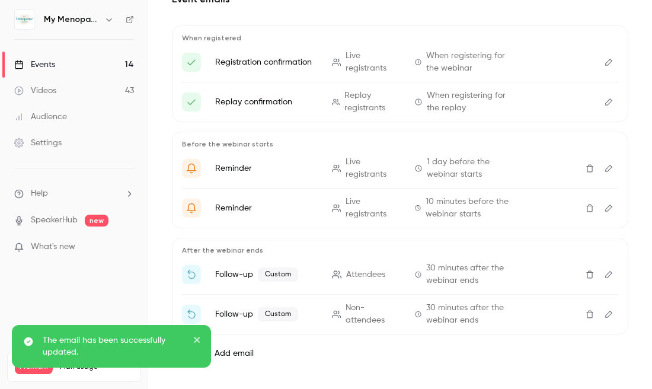
click at [43, 68] on div "Events" at bounding box center [34, 65] width 41 height 12
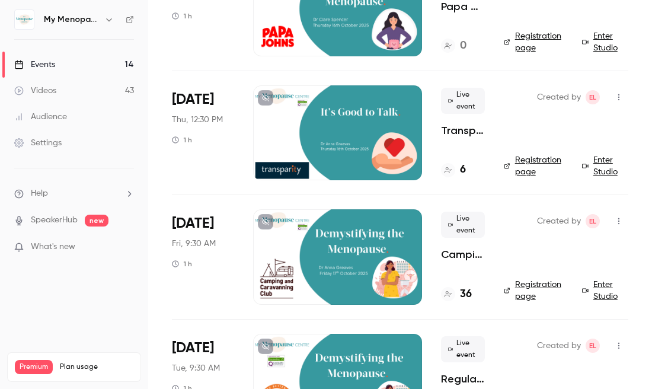
scroll to position [764, 0]
